Goal: Task Accomplishment & Management: Use online tool/utility

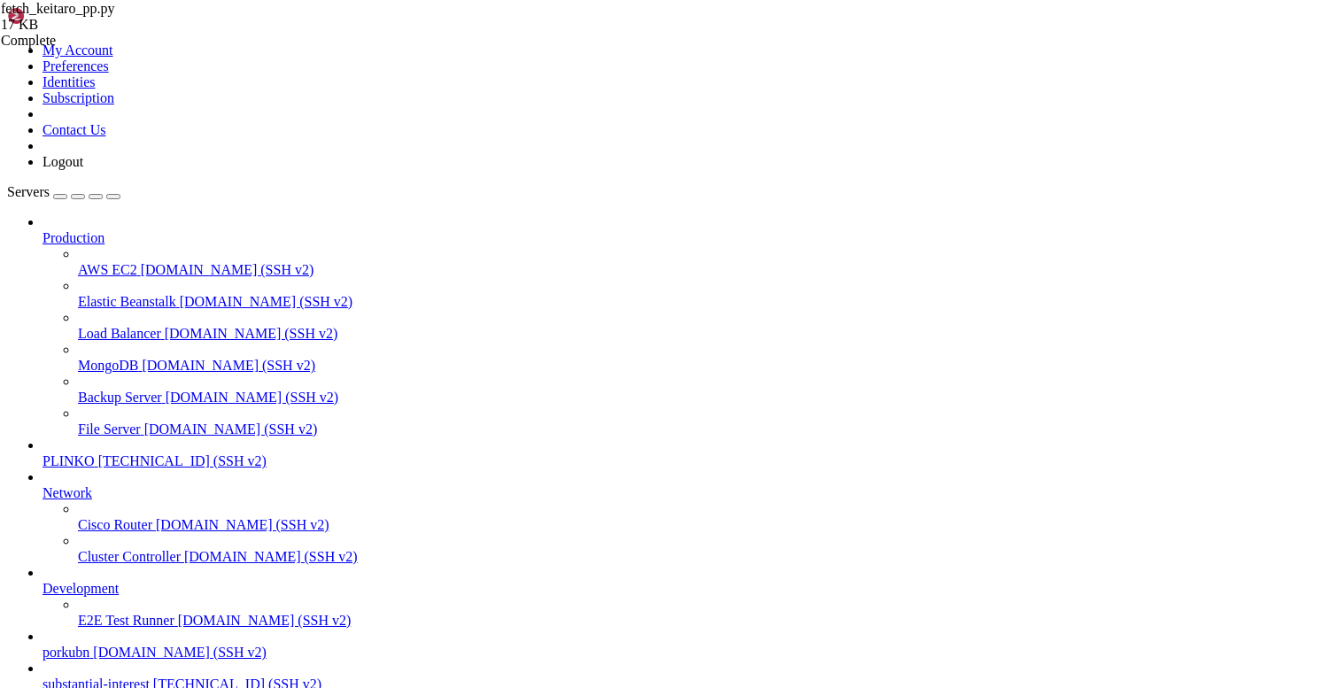
scroll to position [13, 0]
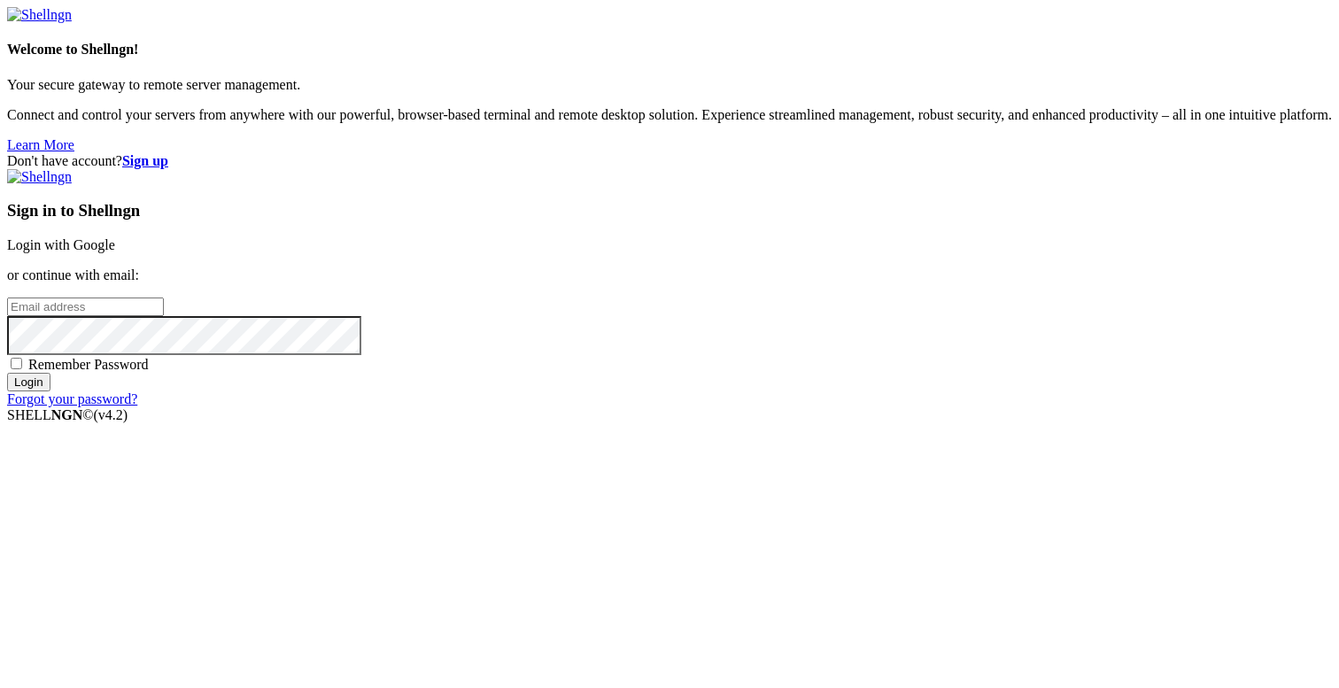
click at [115, 239] on link "Login with Google" at bounding box center [61, 244] width 108 height 15
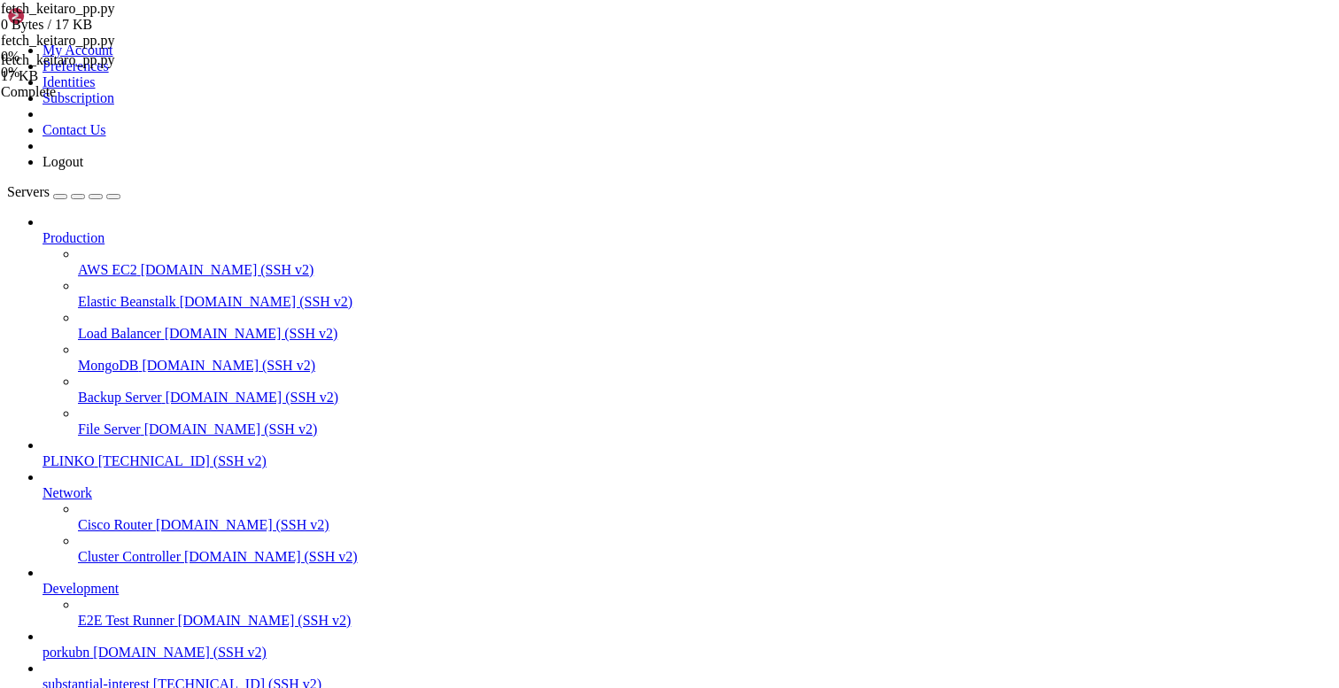
type input "/"
